Goal: Task Accomplishment & Management: Manage account settings

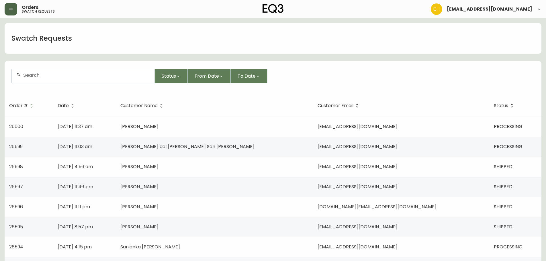
click at [11, 9] on icon "button" at bounding box center [11, 9] width 5 height 5
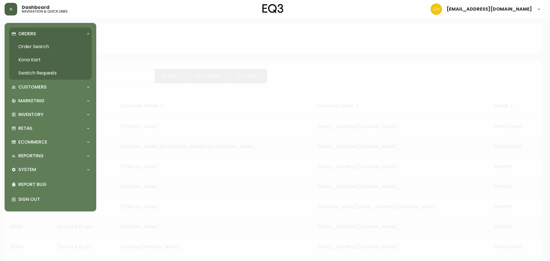
click at [28, 45] on link "Order Search" at bounding box center [50, 46] width 83 height 13
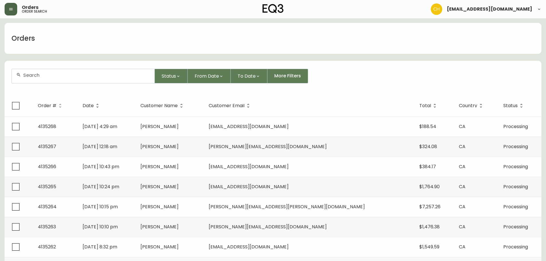
click at [32, 74] on input "text" at bounding box center [86, 74] width 127 height 5
type input "4135243"
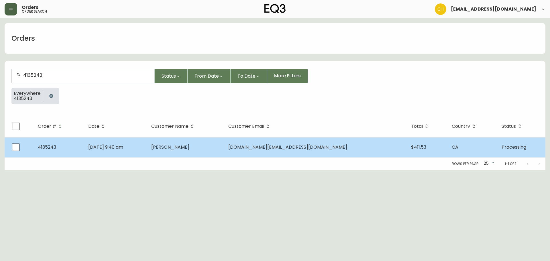
click at [189, 149] on span "[PERSON_NAME]" at bounding box center [170, 147] width 38 height 7
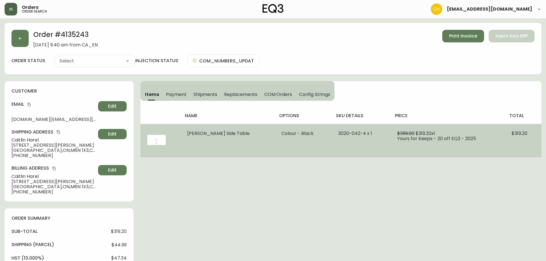
type input "Processing"
select select "PROCESSING"
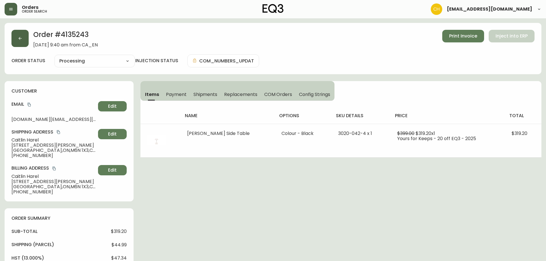
click at [14, 34] on button "button" at bounding box center [19, 38] width 17 height 17
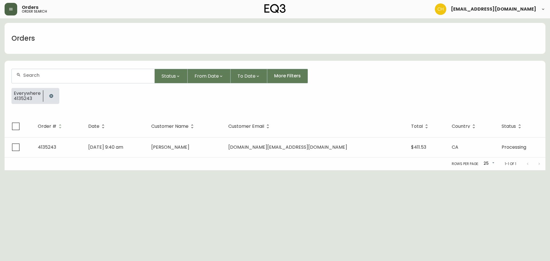
drag, startPoint x: 30, startPoint y: 73, endPoint x: 31, endPoint y: 76, distance: 2.9
click at [31, 76] on input "text" at bounding box center [86, 74] width 127 height 5
type input "4135248"
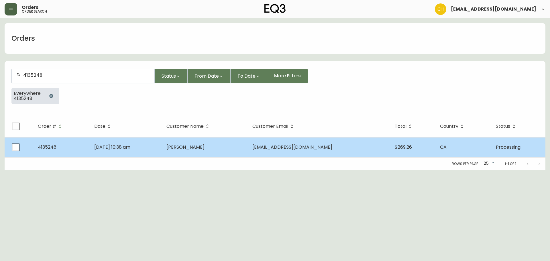
click at [162, 143] on td "[DATE] 10:38 am" at bounding box center [126, 147] width 72 height 20
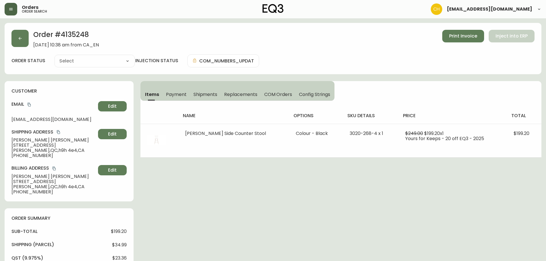
type input "Processing"
select select "PROCESSING"
click at [28, 37] on button "button" at bounding box center [19, 38] width 17 height 17
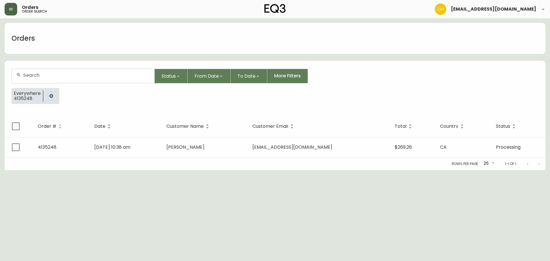
click at [38, 70] on div at bounding box center [83, 76] width 143 height 14
type input "4135258"
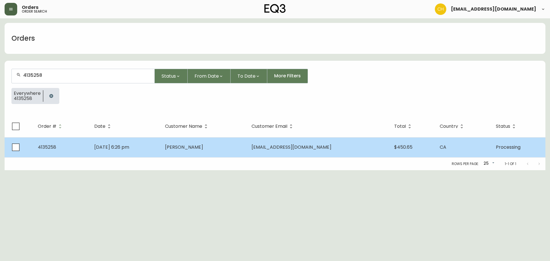
click at [174, 151] on td "[PERSON_NAME]" at bounding box center [203, 147] width 86 height 20
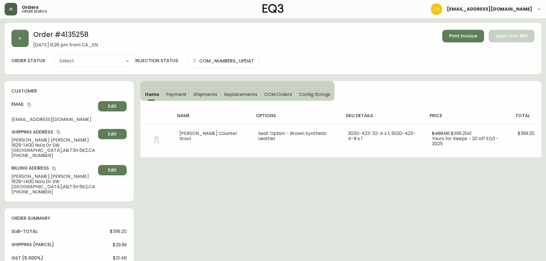
type input "Processing"
select select "PROCESSING"
click at [14, 38] on button "button" at bounding box center [19, 38] width 17 height 17
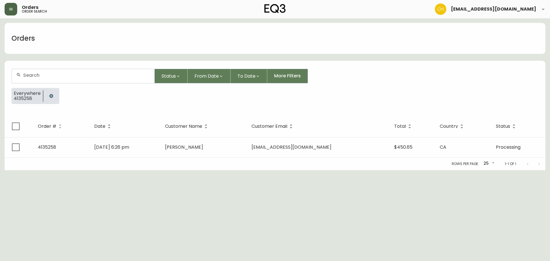
drag, startPoint x: 50, startPoint y: 77, endPoint x: 54, endPoint y: 70, distance: 7.9
click at [52, 76] on input "text" at bounding box center [86, 74] width 127 height 5
type input "4135259"
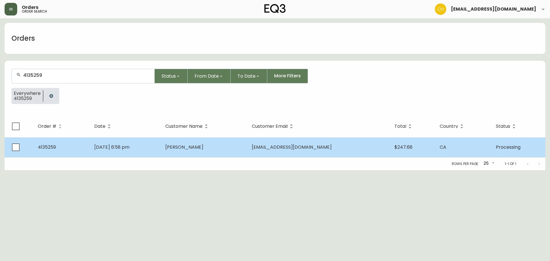
click at [188, 146] on td "[PERSON_NAME]" at bounding box center [204, 147] width 86 height 20
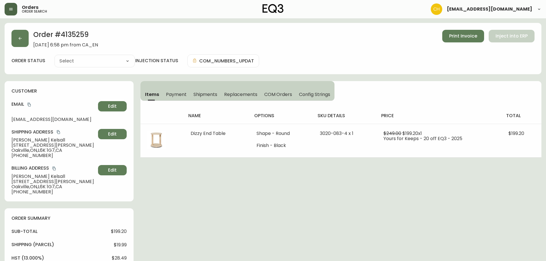
type input "Processing"
select select "PROCESSING"
click at [23, 38] on button "button" at bounding box center [19, 38] width 17 height 17
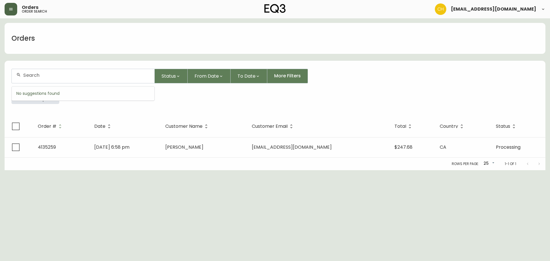
click at [37, 75] on input "text" at bounding box center [86, 74] width 127 height 5
type input "4135260"
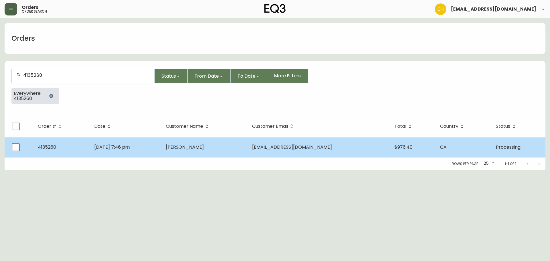
click at [204, 148] on span "[PERSON_NAME]" at bounding box center [185, 147] width 38 height 7
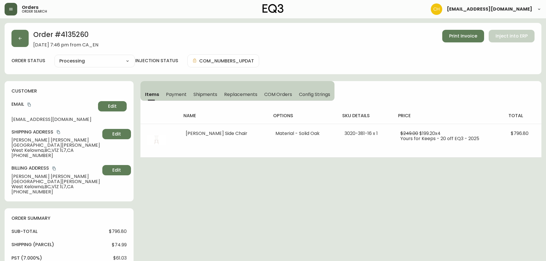
type input "Processing"
select select "PROCESSING"
click at [25, 36] on button "button" at bounding box center [19, 38] width 17 height 17
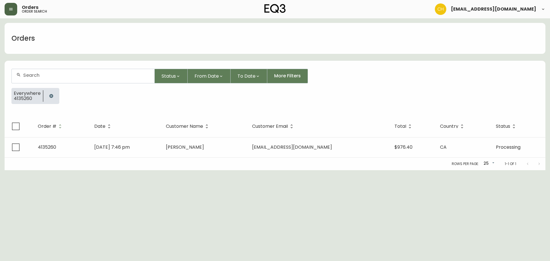
click at [38, 69] on div at bounding box center [83, 76] width 143 height 14
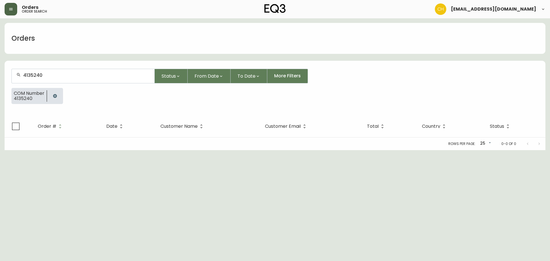
click at [230, 150] on div "Rows per page: 25 25 0-0 of 0" at bounding box center [275, 144] width 541 height 13
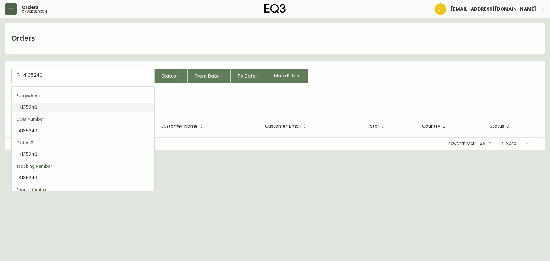
drag, startPoint x: 64, startPoint y: 75, endPoint x: 0, endPoint y: 54, distance: 67.4
click at [0, 54] on main "Orders 4135240 Status From Date To Date More Filters COM Number 4135240 Order #…" at bounding box center [275, 84] width 550 height 132
type input "4135240"
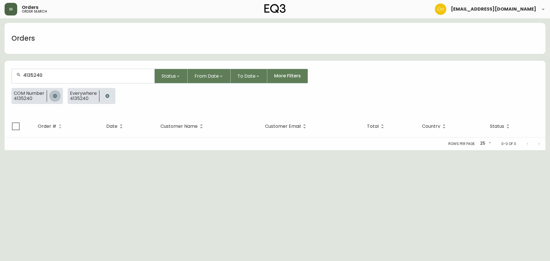
click at [56, 94] on icon "button" at bounding box center [55, 96] width 5 height 5
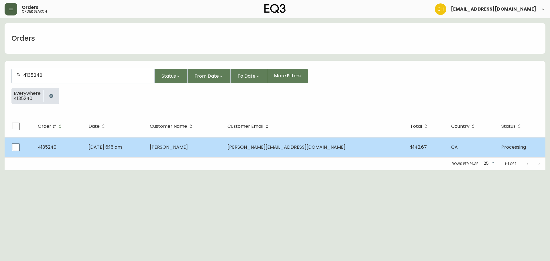
click at [188, 149] on span "[PERSON_NAME]" at bounding box center [169, 147] width 38 height 7
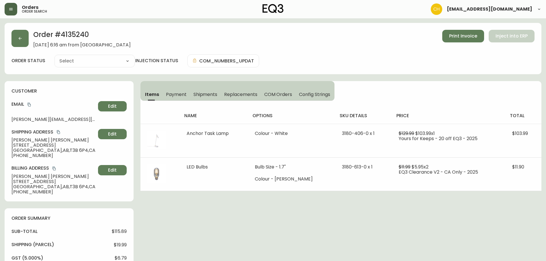
type input "Processing"
select select "PROCESSING"
click at [22, 38] on icon "button" at bounding box center [20, 38] width 5 height 5
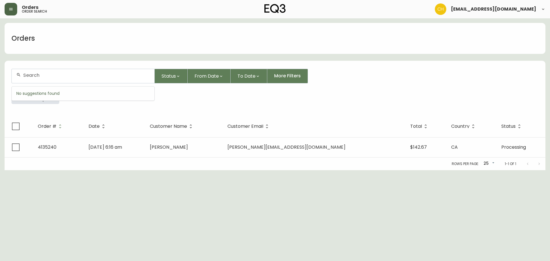
click at [39, 78] on input "text" at bounding box center [86, 74] width 127 height 5
type input "4135249"
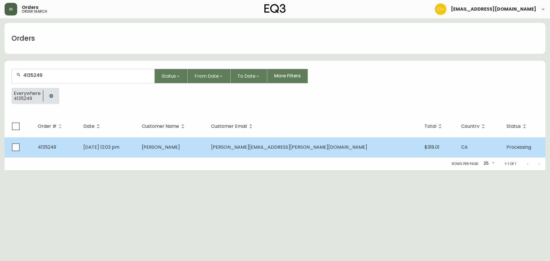
click at [193, 142] on td "[PERSON_NAME]" at bounding box center [172, 147] width 70 height 20
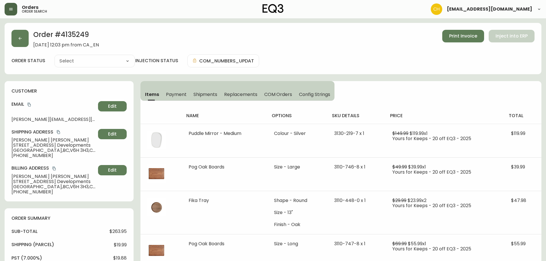
type input "Processing"
select select "PROCESSING"
click at [25, 39] on button "button" at bounding box center [19, 38] width 17 height 17
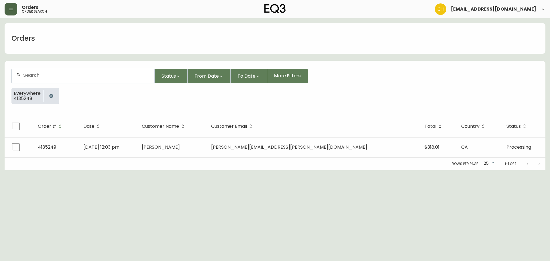
click at [39, 76] on input "text" at bounding box center [86, 74] width 127 height 5
type input "4135254"
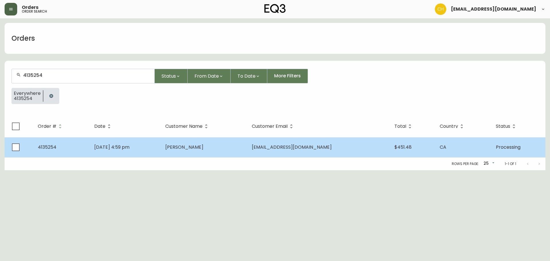
click at [139, 141] on td "[DATE] 4:59 pm" at bounding box center [125, 147] width 71 height 20
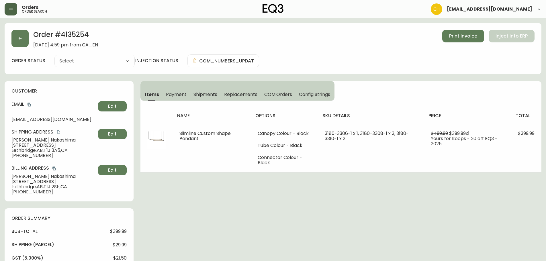
type input "Processing"
select select "PROCESSING"
click at [30, 41] on div "Order # 4135254 [DATE] 4:59 pm from CA_EN Print Invoice Inject into ERP" at bounding box center [272, 39] width 523 height 18
click at [25, 42] on button "button" at bounding box center [19, 38] width 17 height 17
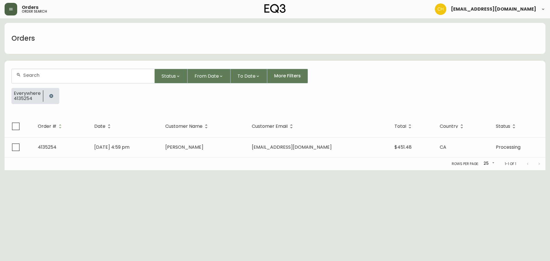
click at [41, 76] on input "text" at bounding box center [86, 74] width 127 height 5
type input "4135255"
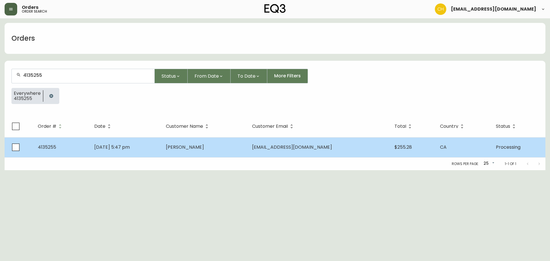
click at [190, 152] on td "[PERSON_NAME]" at bounding box center [204, 147] width 86 height 20
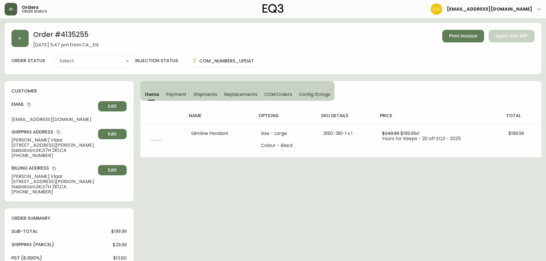
type input "Processing"
select select "PROCESSING"
click at [22, 40] on icon "button" at bounding box center [20, 38] width 5 height 5
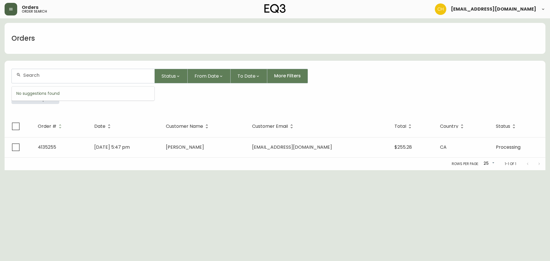
click at [38, 73] on input "text" at bounding box center [86, 74] width 127 height 5
type input "4135266"
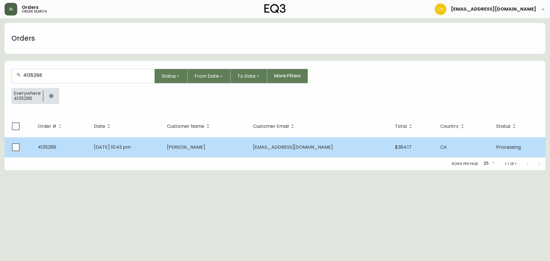
click at [150, 145] on td "[DATE] 10:43 pm" at bounding box center [125, 147] width 73 height 20
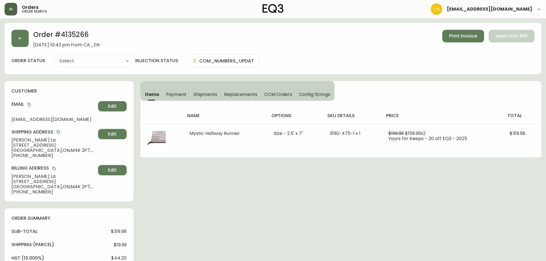
type input "Processing"
select select "PROCESSING"
click at [15, 43] on button "button" at bounding box center [19, 38] width 17 height 17
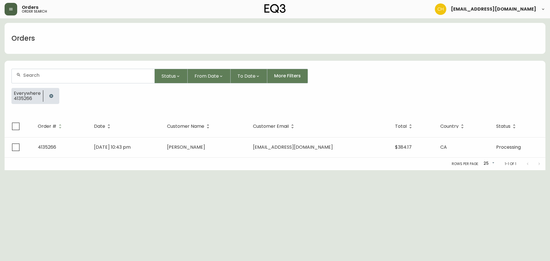
click at [29, 74] on input "text" at bounding box center [86, 74] width 127 height 5
type input "4135241"
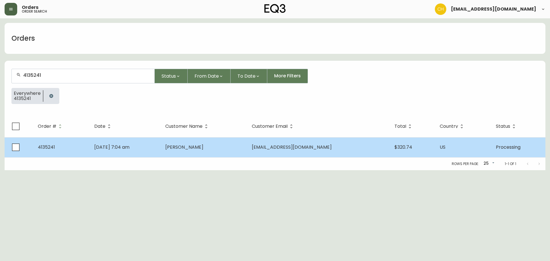
click at [188, 148] on td "[PERSON_NAME]" at bounding box center [204, 147] width 86 height 20
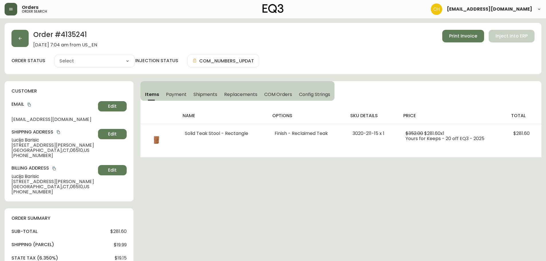
type input "Processing"
select select "PROCESSING"
click at [16, 34] on button "button" at bounding box center [19, 38] width 17 height 17
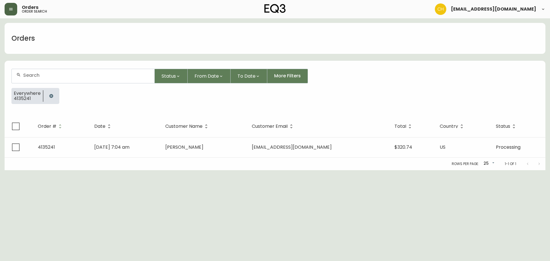
click at [30, 73] on input "text" at bounding box center [86, 74] width 127 height 5
type input "4135245"
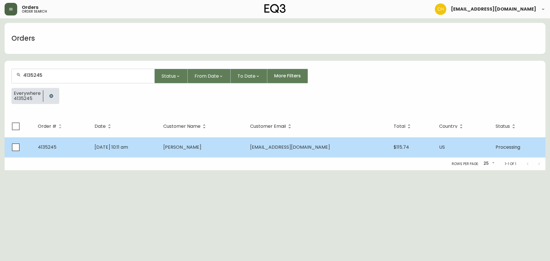
click at [209, 142] on td "[PERSON_NAME]" at bounding box center [202, 147] width 87 height 20
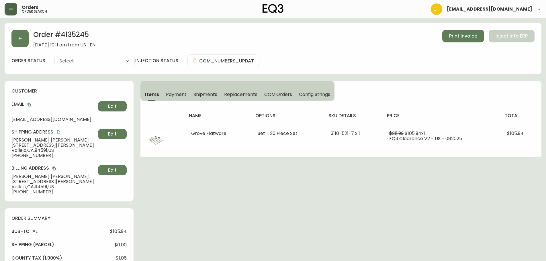
type input "Processing"
select select "PROCESSING"
click at [17, 40] on button "button" at bounding box center [19, 38] width 17 height 17
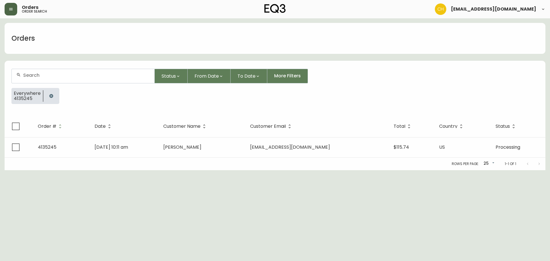
click at [39, 72] on input "text" at bounding box center [86, 74] width 127 height 5
type input "4135253"
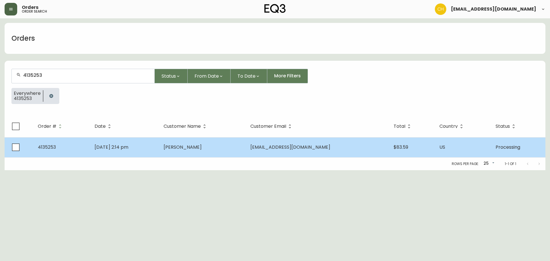
click at [202, 144] on span "[PERSON_NAME]" at bounding box center [183, 147] width 38 height 7
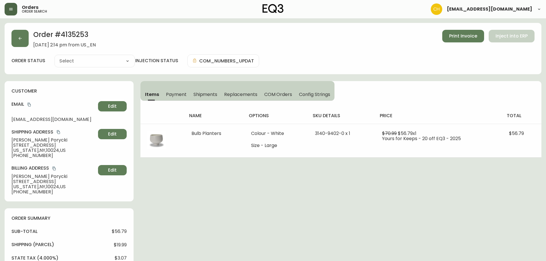
type input "Processing"
select select "PROCESSING"
